Goal: Task Accomplishment & Management: Use online tool/utility

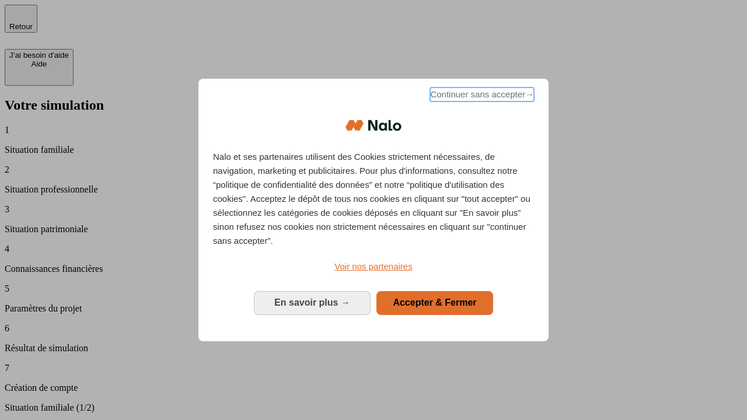
click at [481, 96] on span "Continuer sans accepter →" at bounding box center [482, 95] width 104 height 14
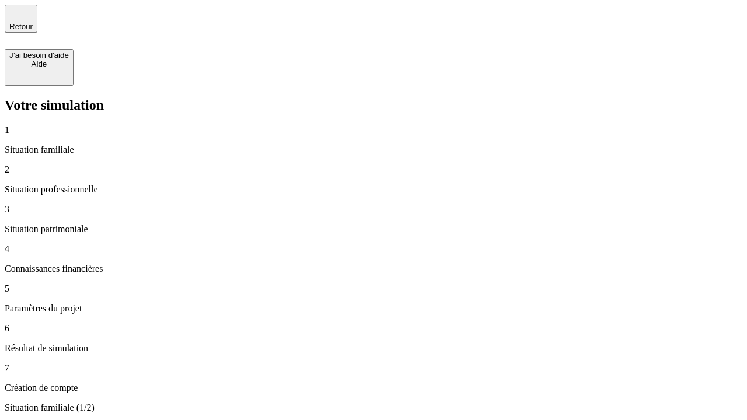
type input "30 000"
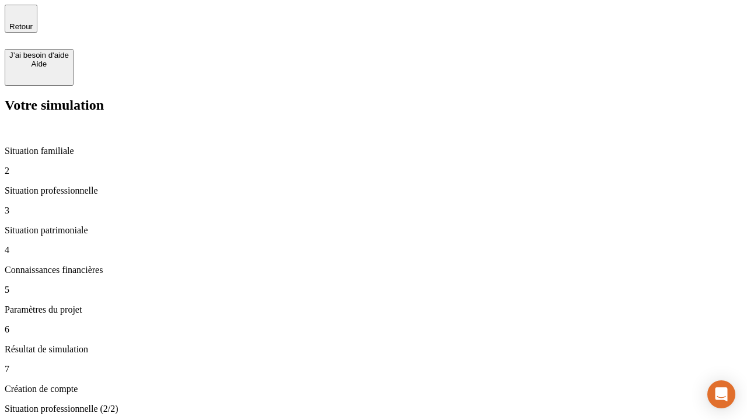
type input "40 000"
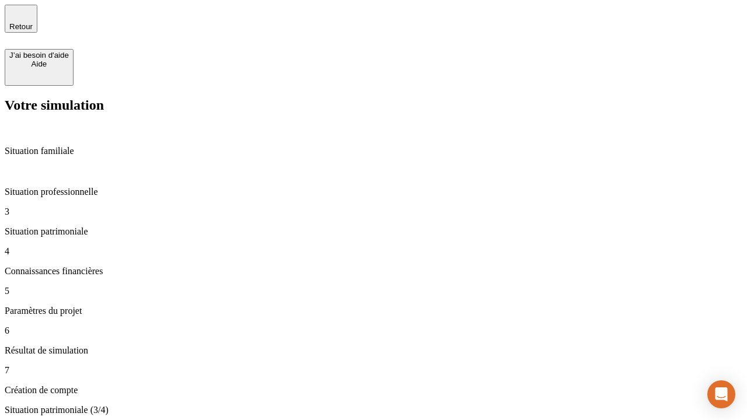
type input "1 100"
type input "20"
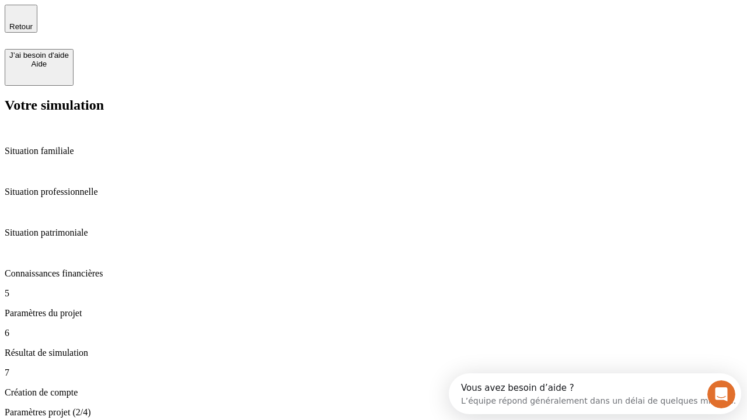
type input "40"
type input "62"
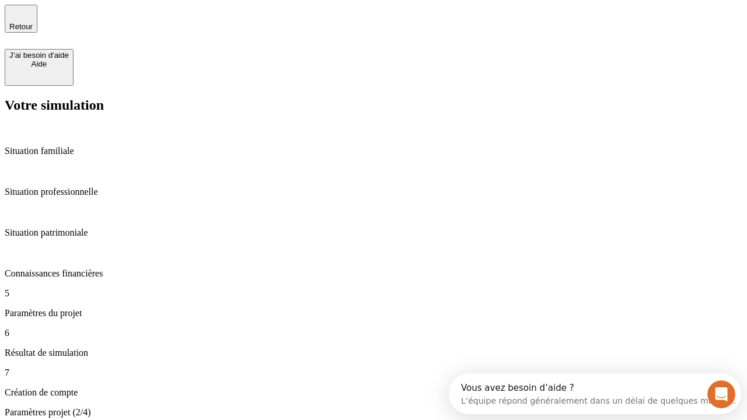
type input "50 000"
type input "640"
